Goal: Task Accomplishment & Management: Use online tool/utility

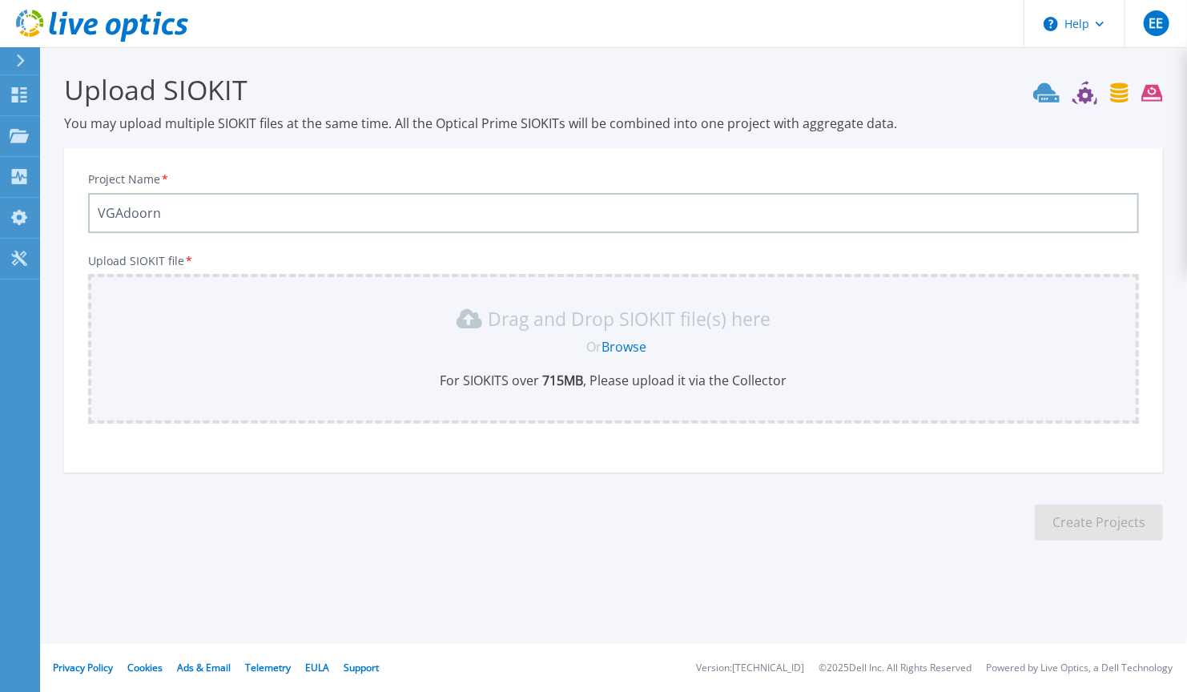
type input "VGAdoorn"
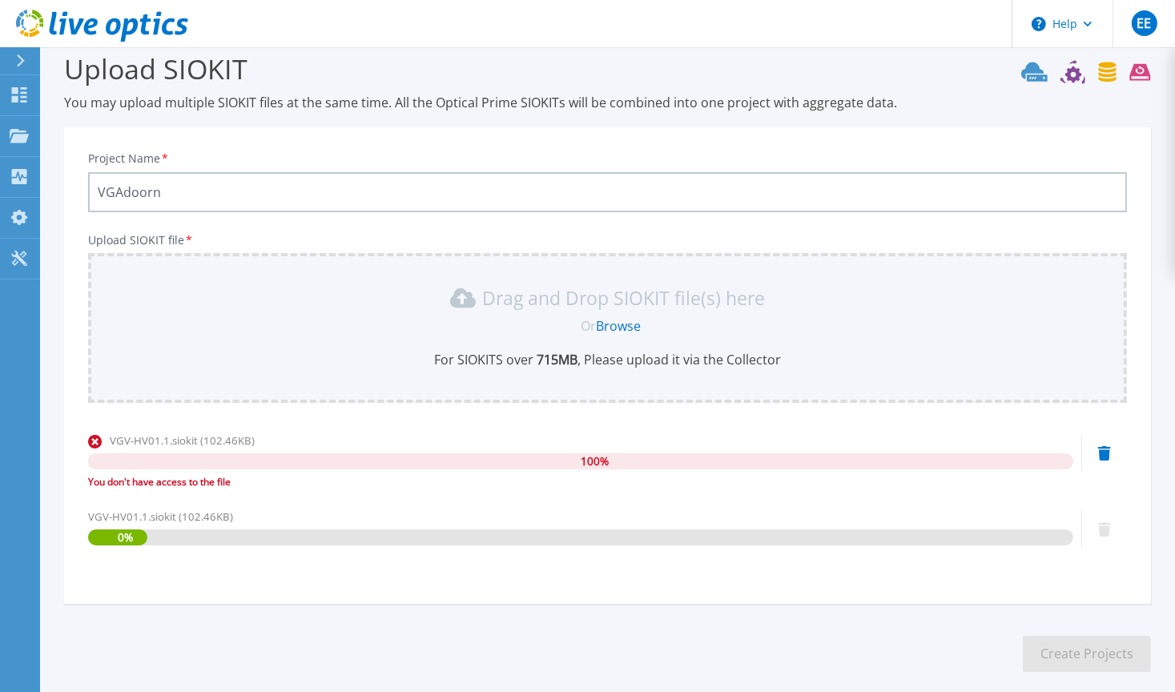
scroll to position [97, 0]
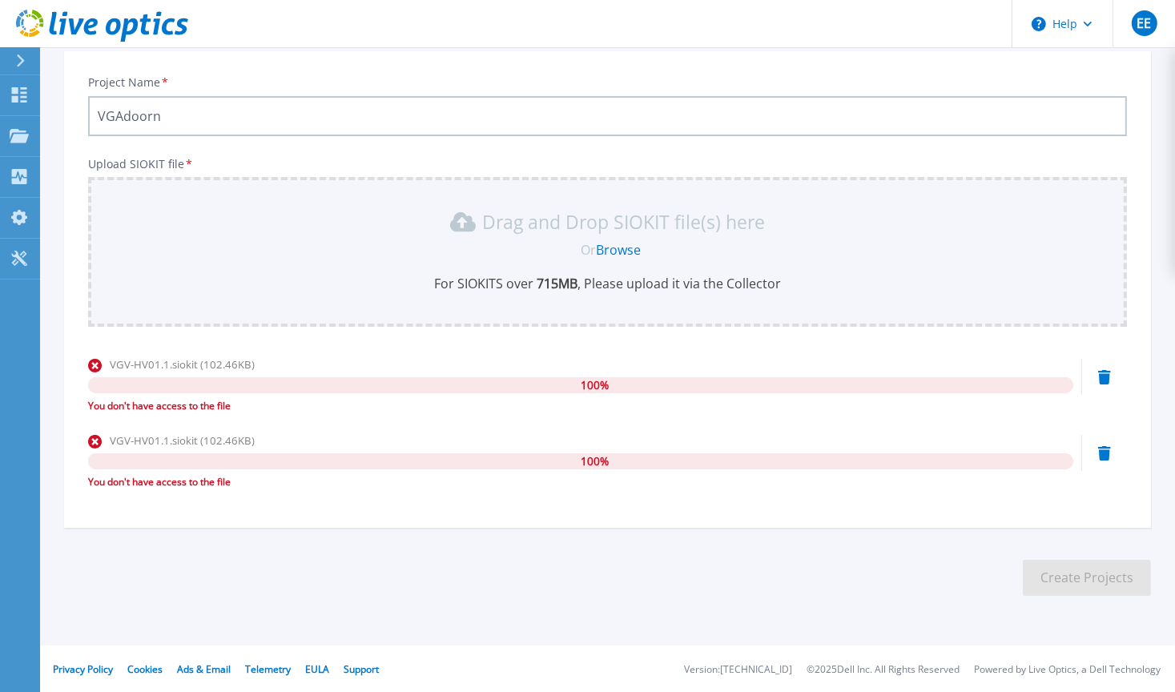
click at [616, 245] on link "Browse" at bounding box center [618, 250] width 45 height 18
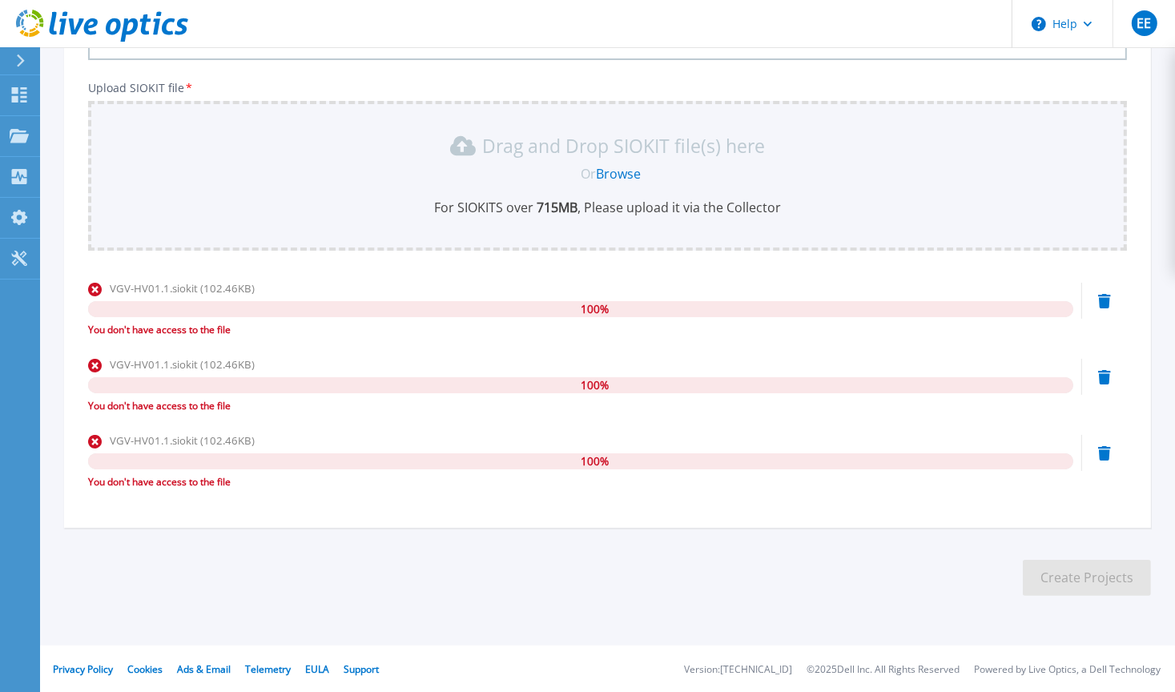
scroll to position [0, 0]
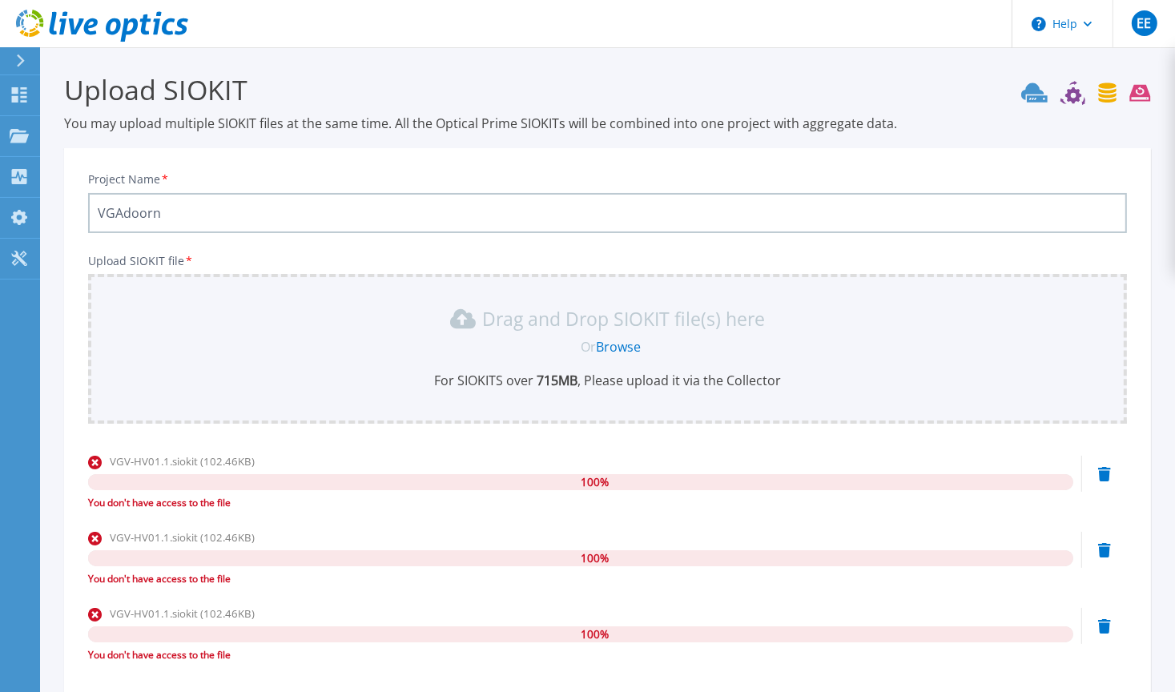
click at [193, 216] on input "VGAdoorn" at bounding box center [607, 213] width 1039 height 40
click at [13, 251] on icon at bounding box center [19, 258] width 19 height 15
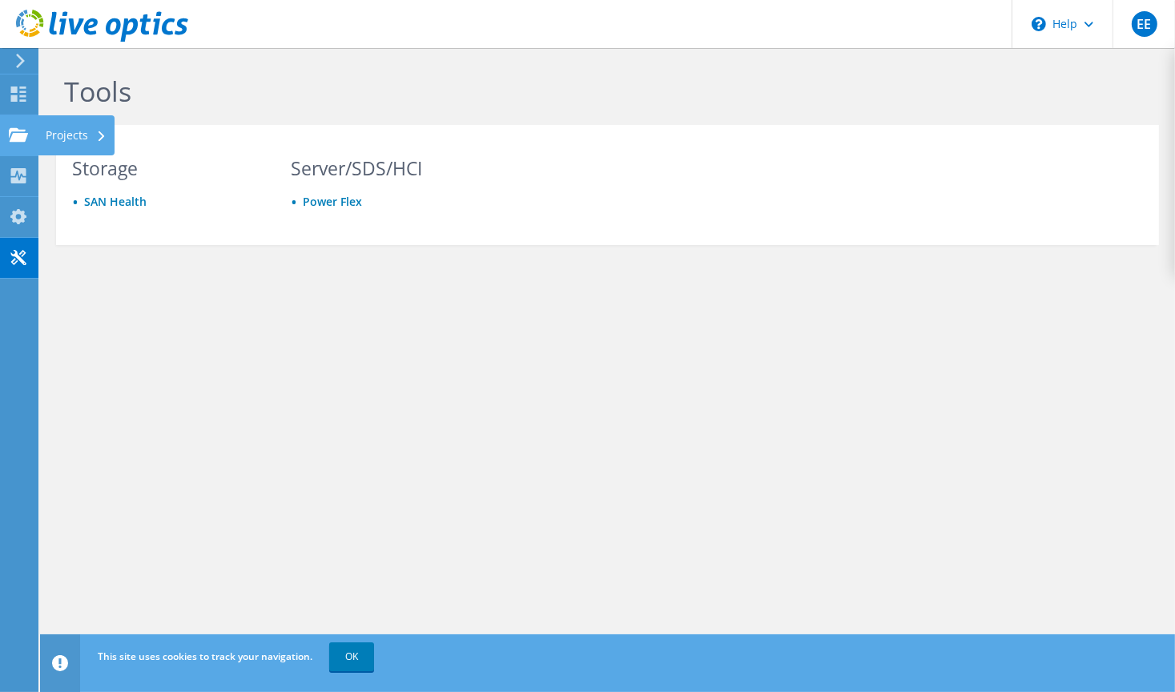
click at [26, 135] on use at bounding box center [18, 134] width 19 height 14
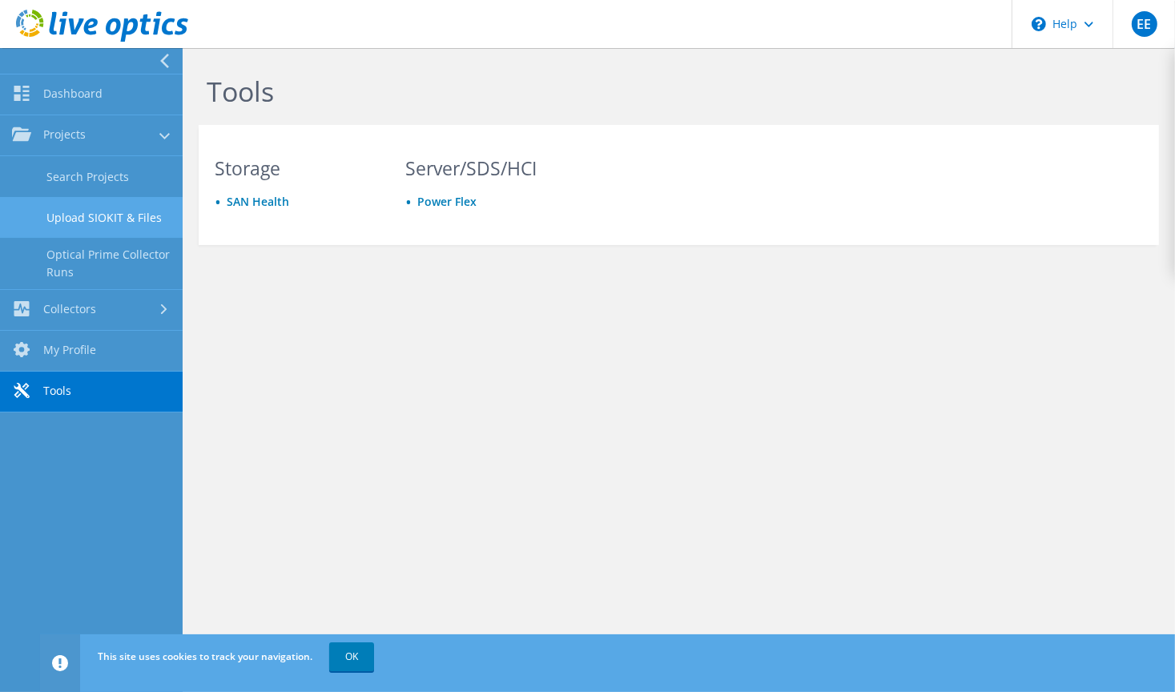
click at [108, 223] on link "Upload SIOKIT & Files" at bounding box center [91, 217] width 183 height 41
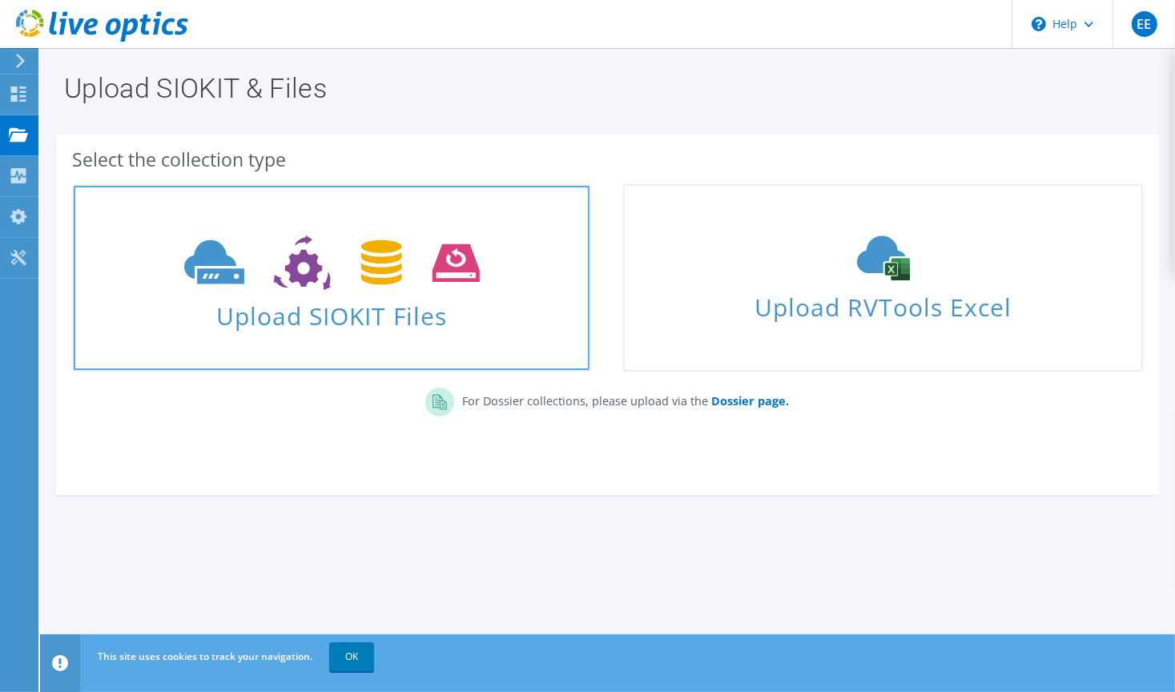
click at [450, 266] on use at bounding box center [331, 262] width 295 height 55
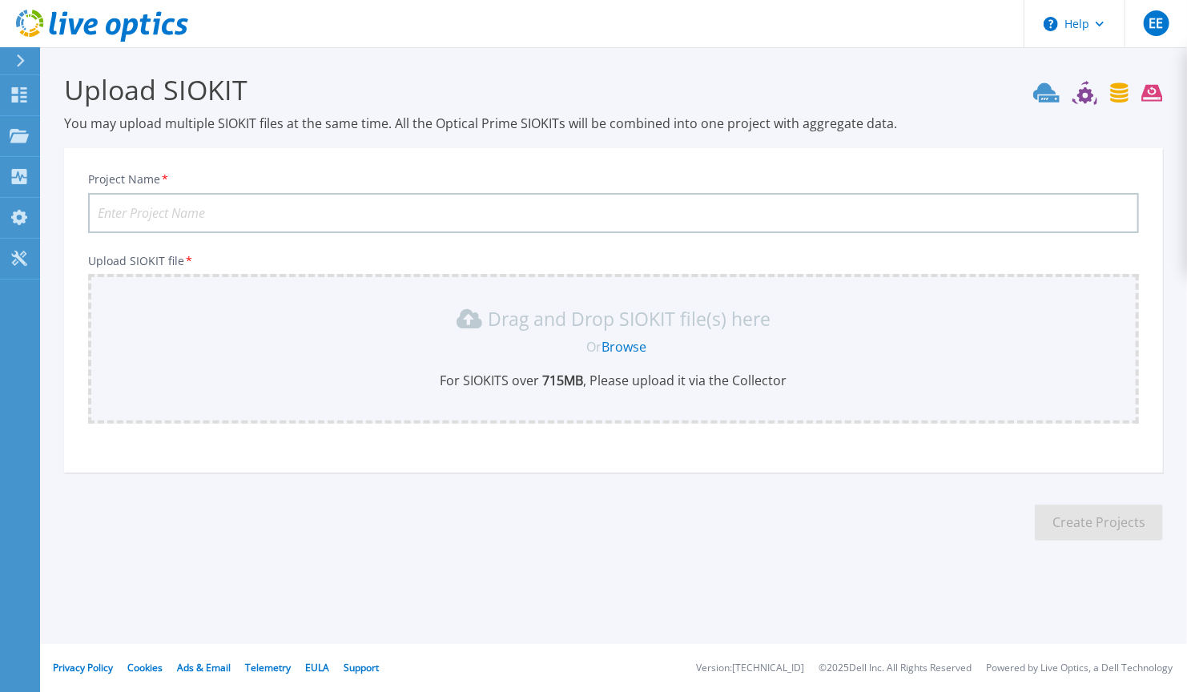
click at [1050, 98] on icon at bounding box center [1046, 91] width 26 height 19
